Goal: Transaction & Acquisition: Purchase product/service

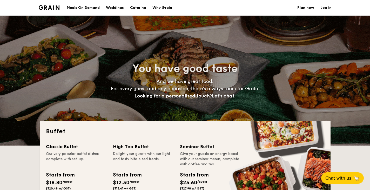
select select
click at [137, 8] on h1 "Catering" at bounding box center [138, 8] width 16 height 16
click at [136, 8] on h1 "Catering" at bounding box center [138, 8] width 16 height 16
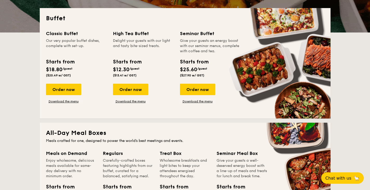
scroll to position [120, 0]
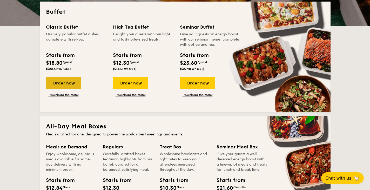
click at [68, 83] on div "Order now" at bounding box center [63, 82] width 35 height 11
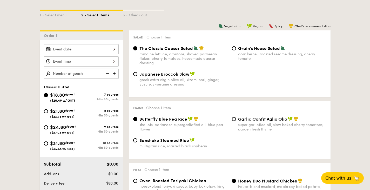
scroll to position [116, 0]
click at [73, 113] on div "$21.80 /guest ($23.76 w/ GST)" at bounding box center [62, 113] width 25 height 11
click at [48, 113] on input "$21.80 /guest ($23.76 w/ GST) 8 courses Min 30 guests" at bounding box center [46, 111] width 4 height 4
radio input "true"
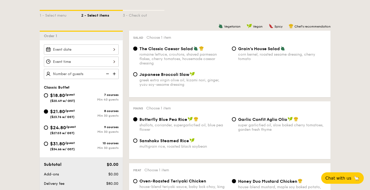
radio input "true"
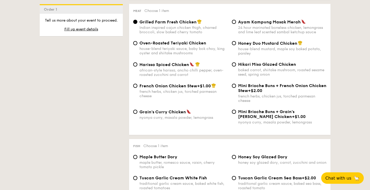
scroll to position [379, 0]
